Goal: Task Accomplishment & Management: Manage account settings

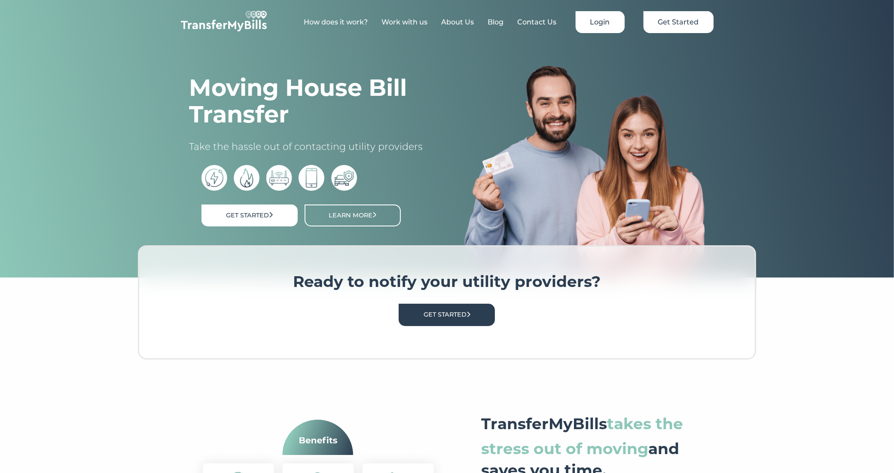
click at [596, 24] on link "Login" at bounding box center [600, 22] width 49 height 22
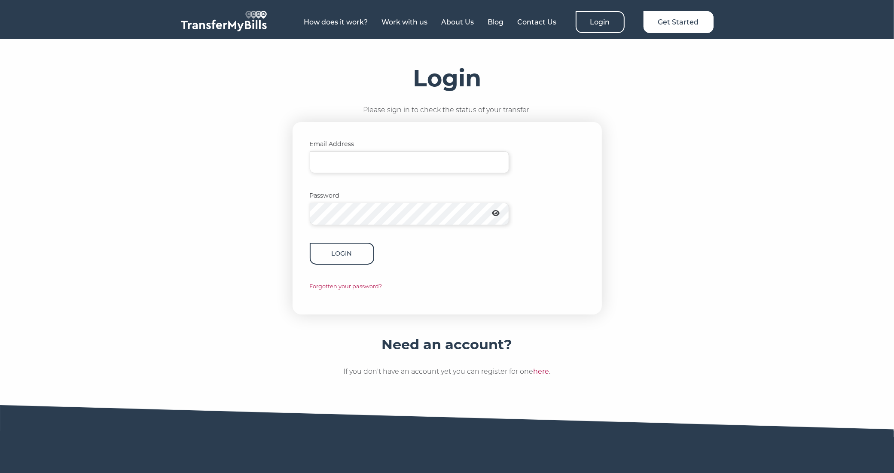
type input "[PERSON_NAME][EMAIL_ADDRESS][DOMAIN_NAME]"
click at [343, 264] on button "Login" at bounding box center [342, 254] width 64 height 22
click at [340, 252] on button "Login" at bounding box center [342, 254] width 64 height 22
